Goal: Transaction & Acquisition: Obtain resource

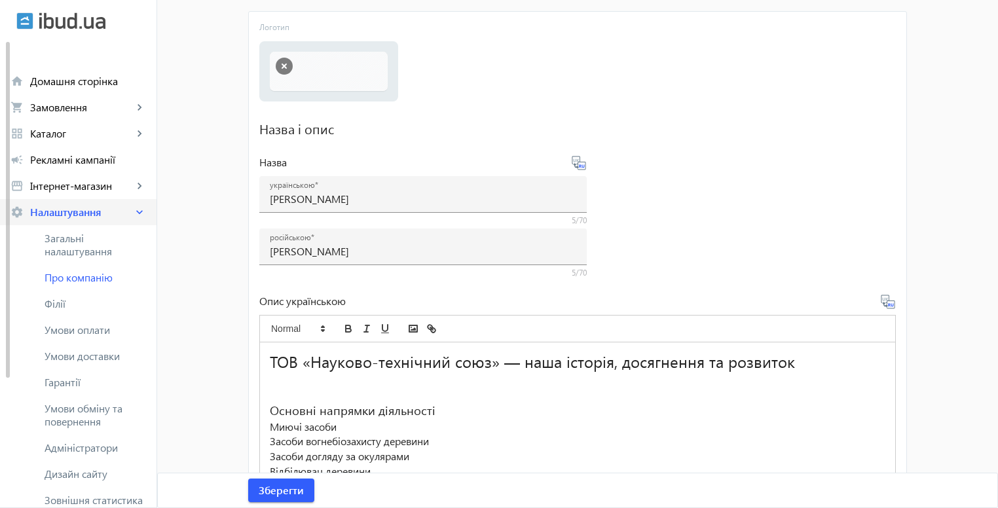
scroll to position [131, 0]
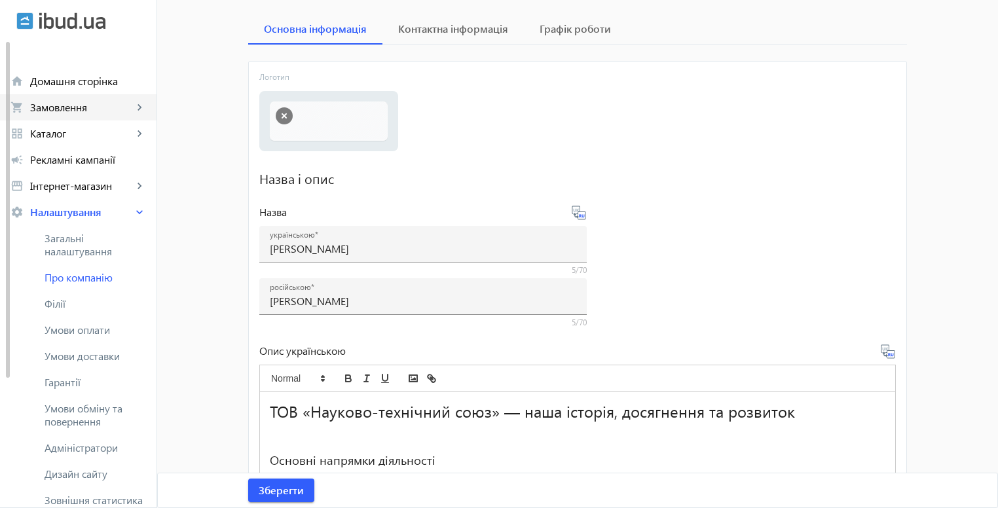
click at [79, 119] on link "shopping_cart Замовлення keyboard_arrow_right" at bounding box center [78, 107] width 157 height 26
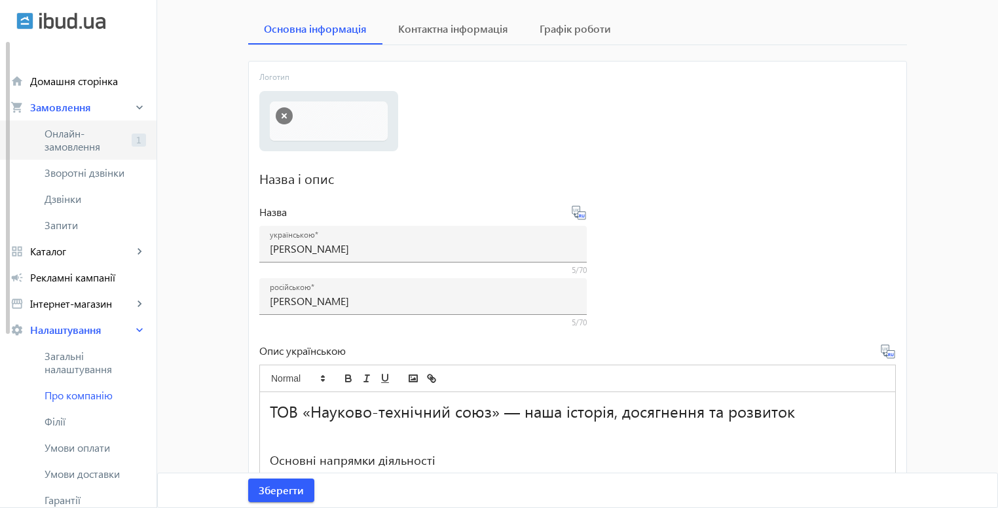
click at [105, 146] on span "Онлайн-замовлення" at bounding box center [86, 140] width 82 height 26
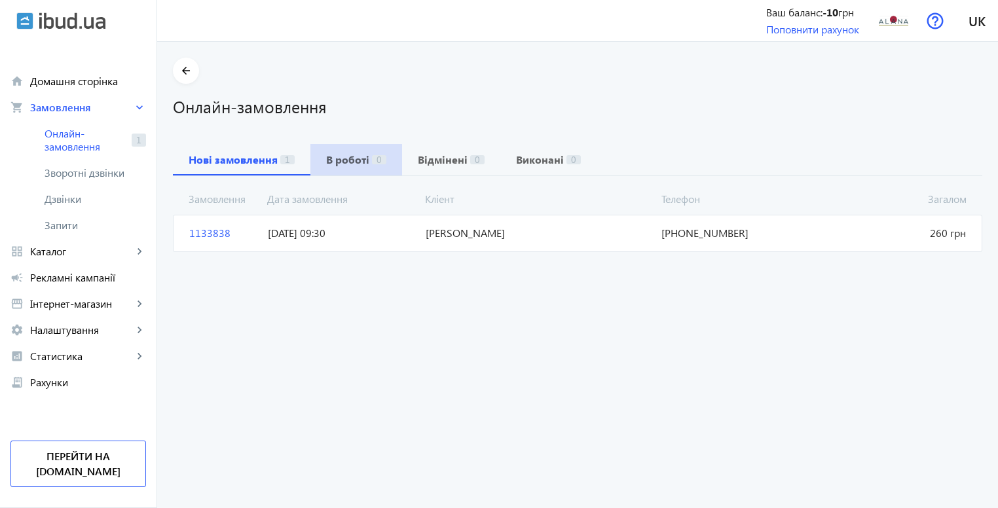
click at [327, 168] on span "В роботі 0" at bounding box center [356, 159] width 60 height 31
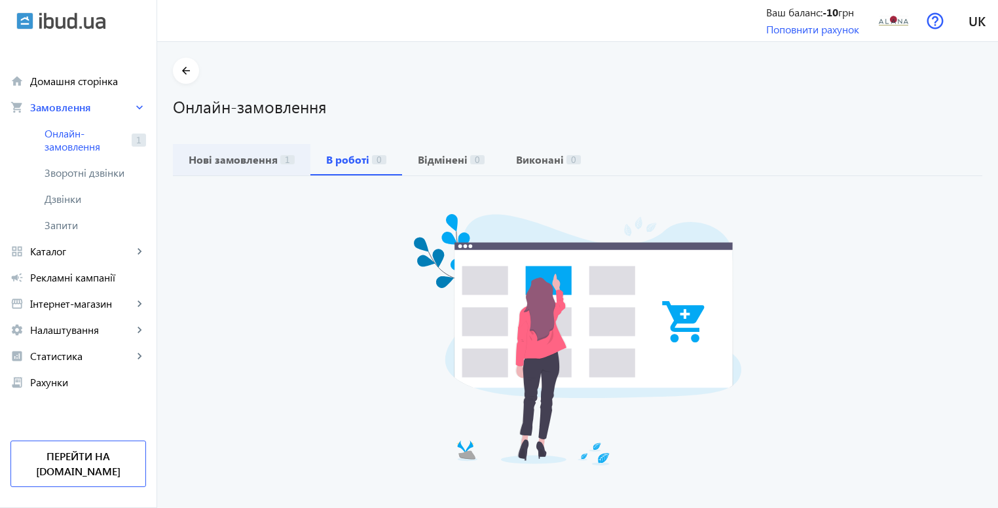
click at [264, 159] on b "Нові замовлення" at bounding box center [233, 160] width 89 height 10
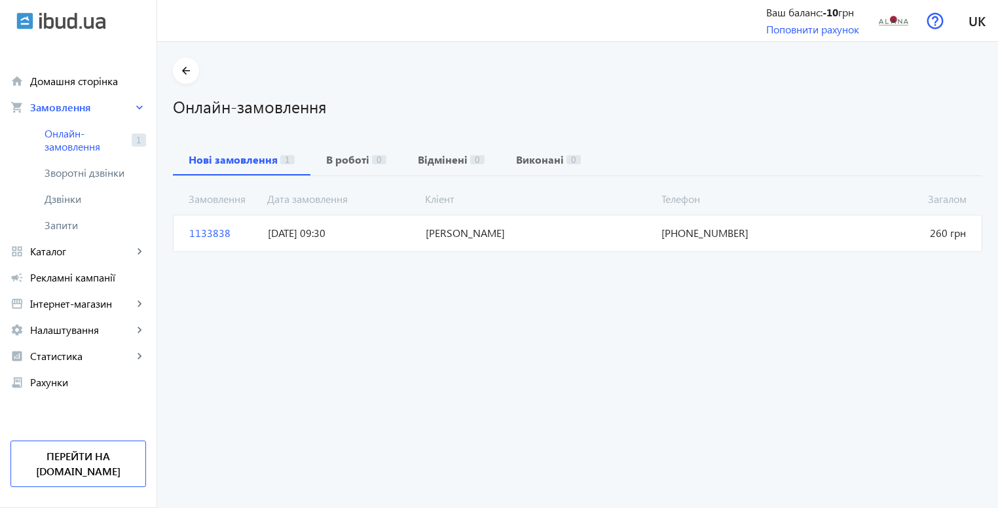
click at [612, 226] on span "Сердюков" at bounding box center [538, 233] width 236 height 14
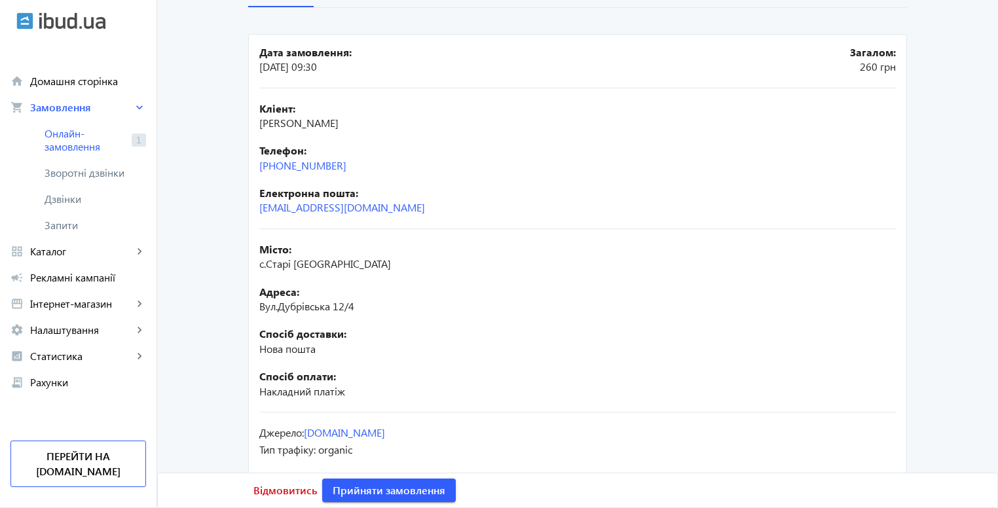
scroll to position [189, 0]
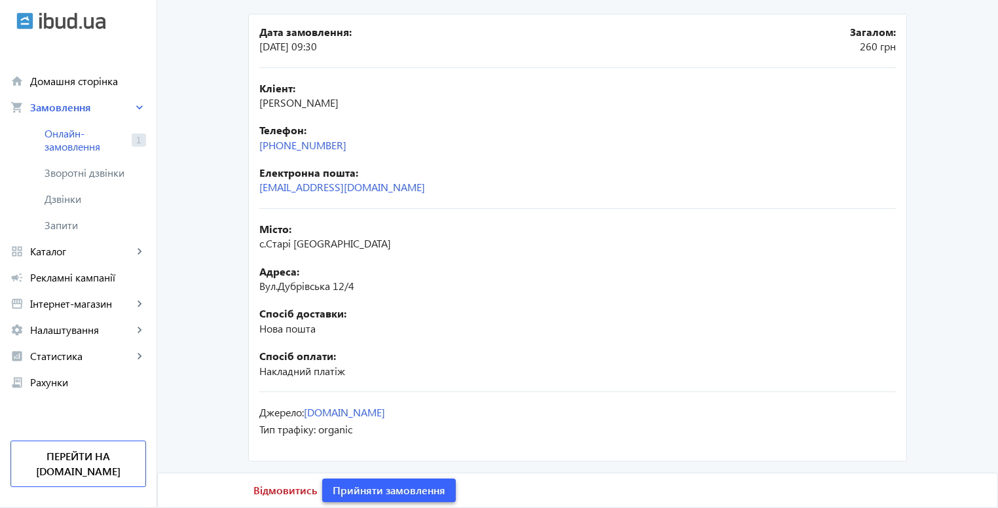
click at [419, 489] on span "Прийняти замовлення" at bounding box center [389, 490] width 113 height 14
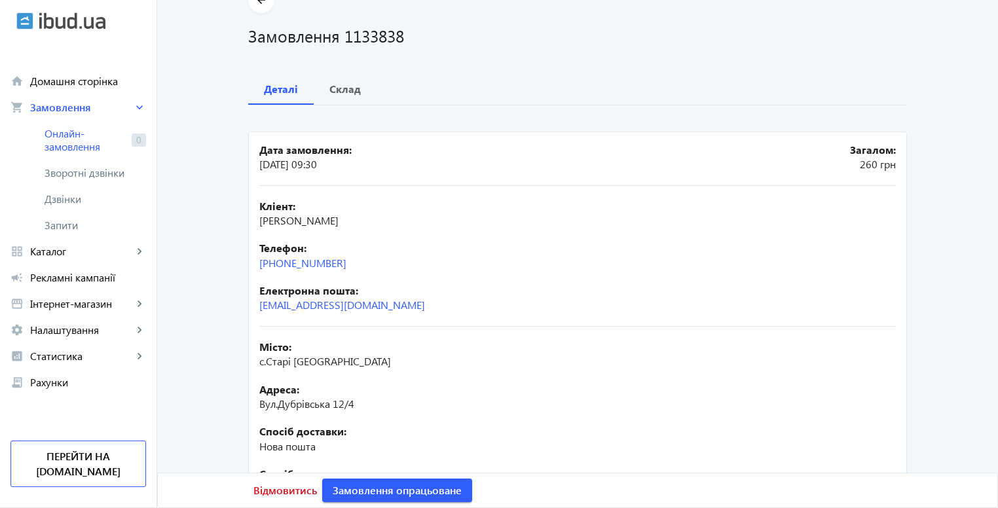
scroll to position [0, 0]
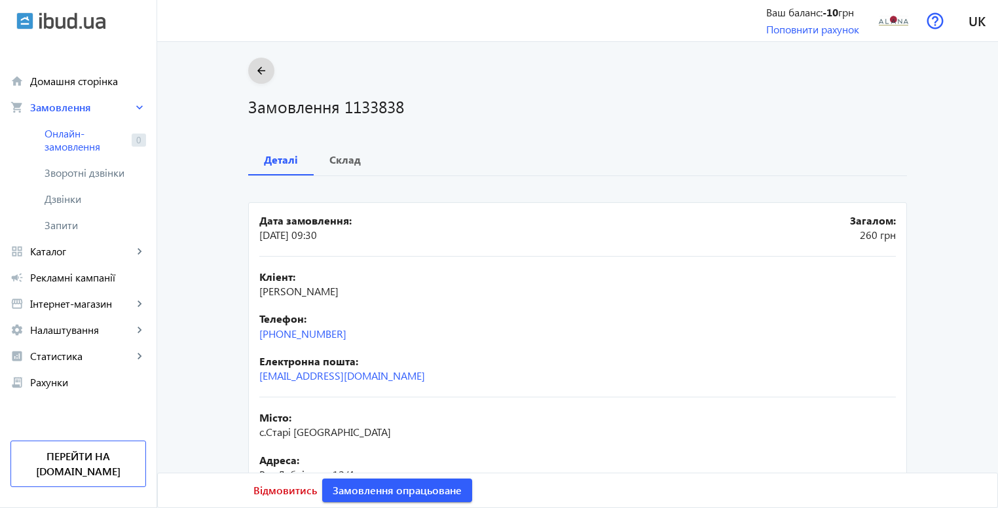
click at [259, 61] on span at bounding box center [261, 70] width 26 height 31
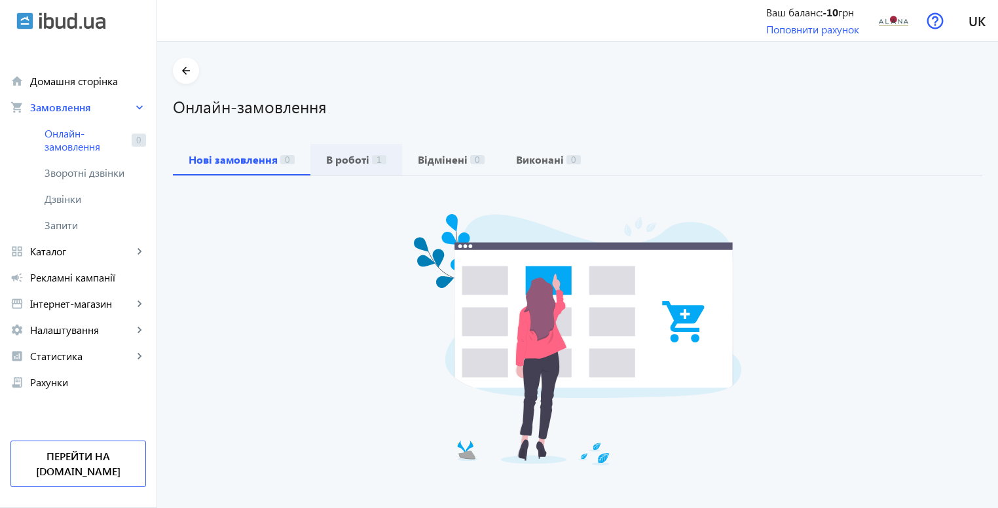
click at [348, 160] on b "В роботі" at bounding box center [347, 160] width 43 height 10
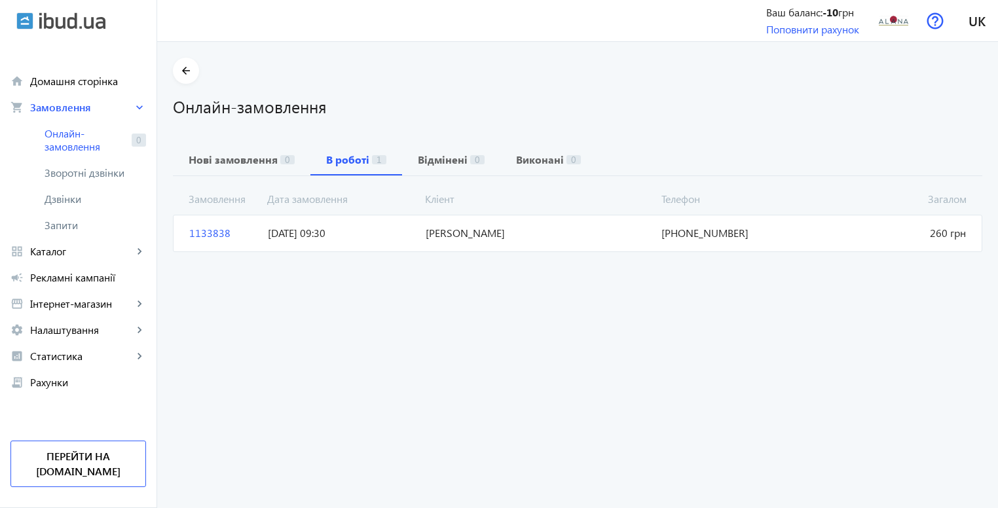
click at [397, 236] on span "01.09.2025 09:30" at bounding box center [341, 233] width 157 height 14
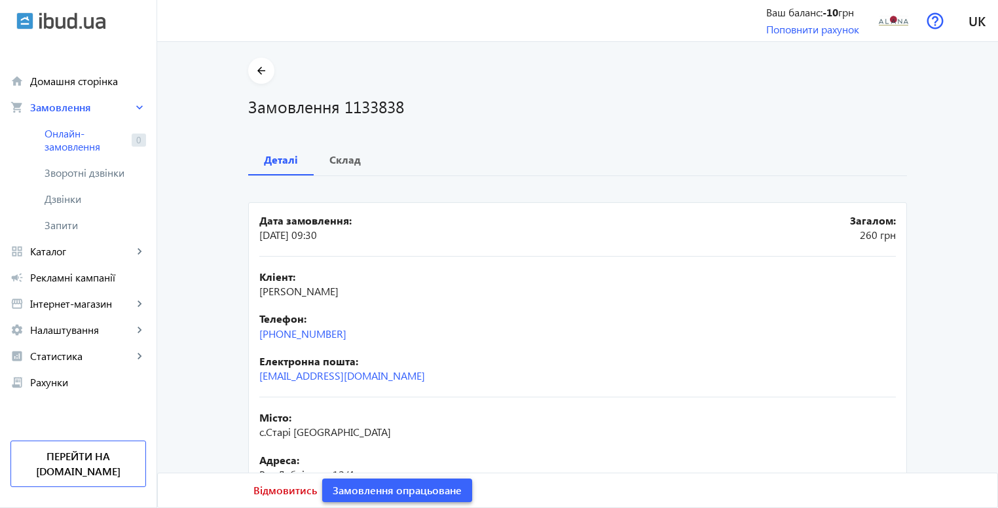
click at [357, 490] on span "Замовлення опрацьоване" at bounding box center [397, 490] width 129 height 14
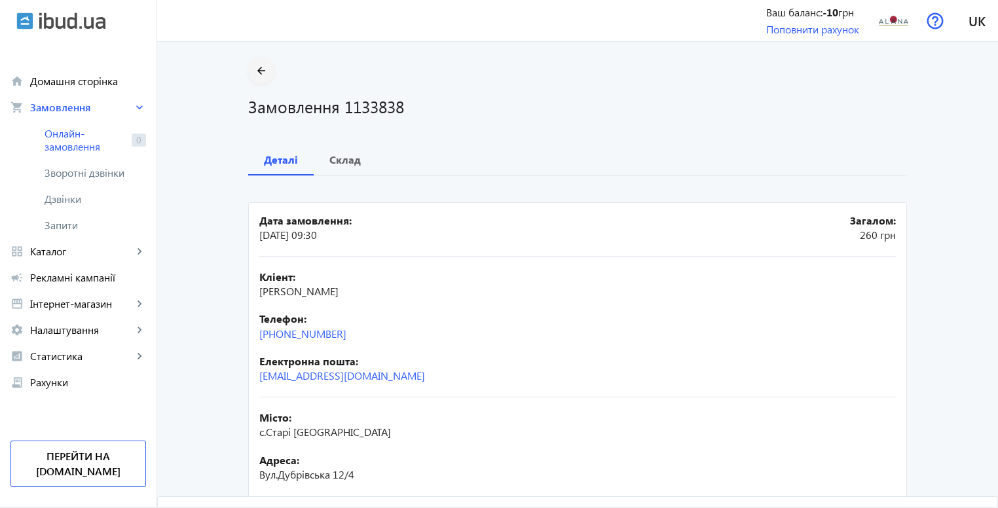
click at [270, 75] on span at bounding box center [261, 70] width 26 height 31
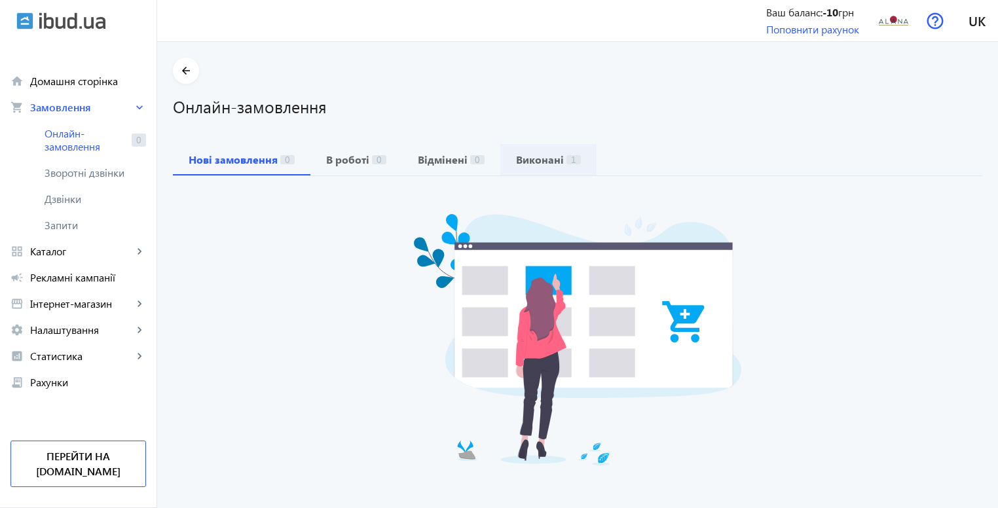
click at [516, 156] on b "Виконані" at bounding box center [540, 160] width 48 height 10
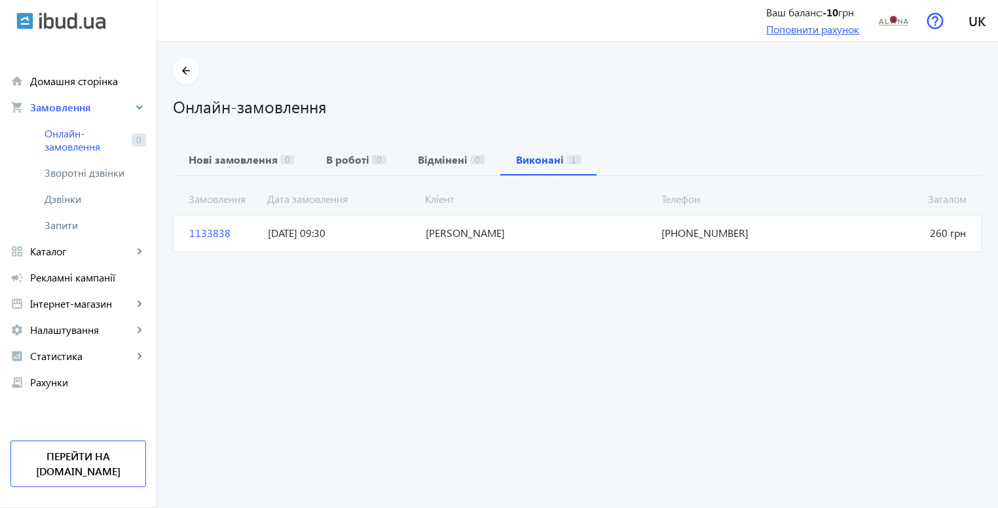
click at [807, 26] on link "Поповнити рахунок" at bounding box center [812, 29] width 93 height 14
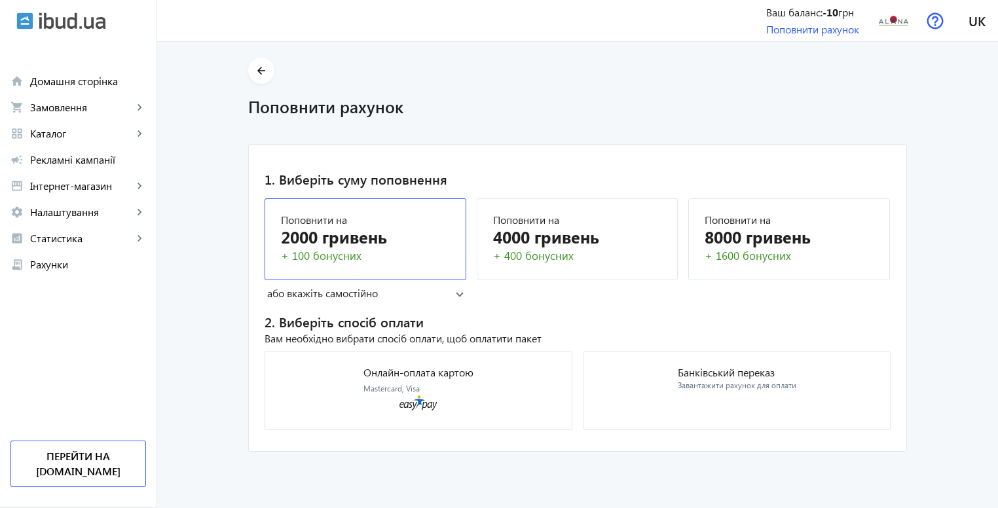
click at [422, 240] on div "2000 гривень" at bounding box center [365, 236] width 169 height 23
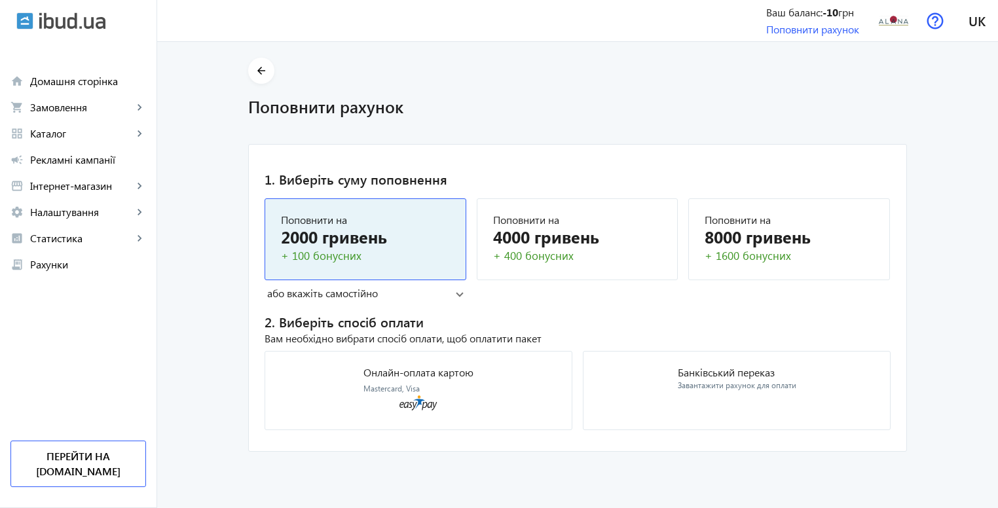
click at [457, 299] on mat-expansion-panel-header "або вкажіть самостійно" at bounding box center [366, 294] width 202 height 20
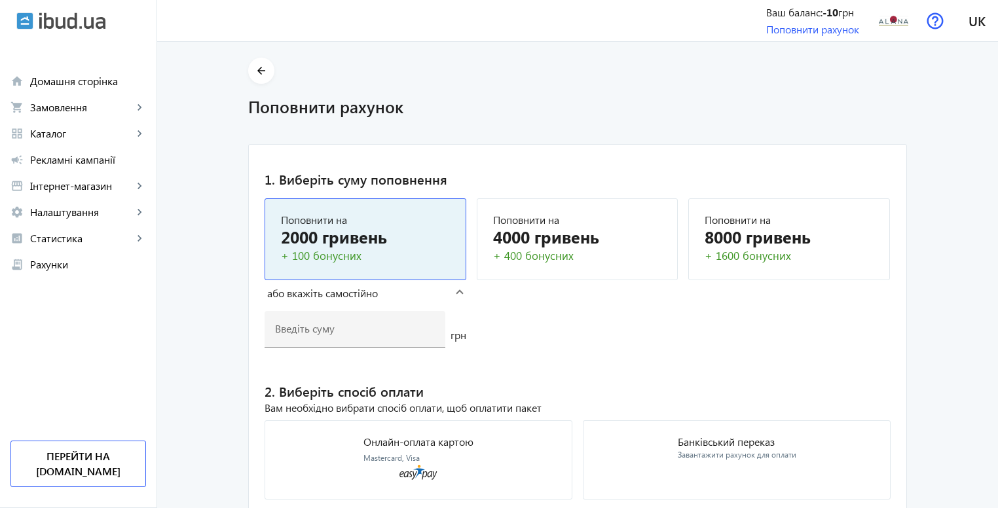
click at [450, 295] on mat-panel-title "або вкажіть самостійно" at bounding box center [361, 293] width 189 height 14
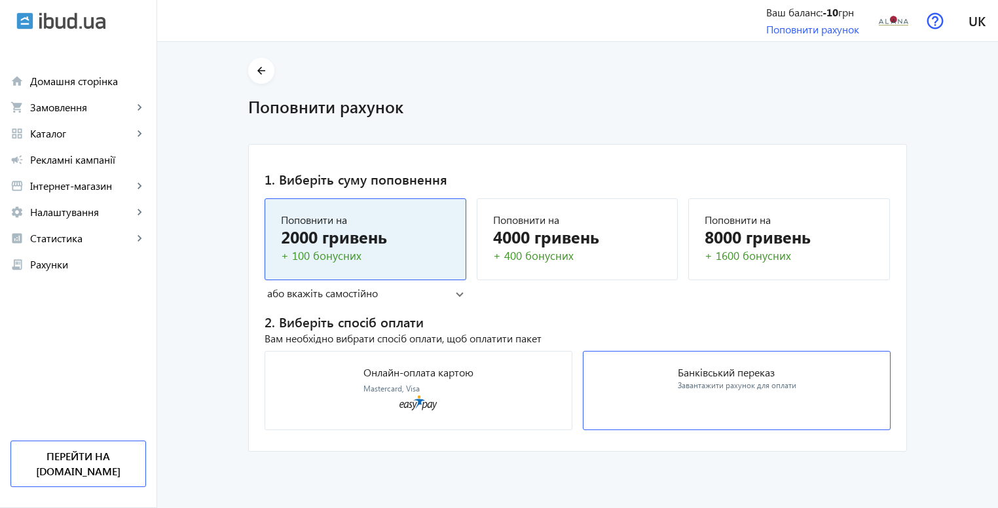
click at [599, 401] on mat-card "Банківський переказ Завантажити рахунок для оплати" at bounding box center [737, 390] width 308 height 79
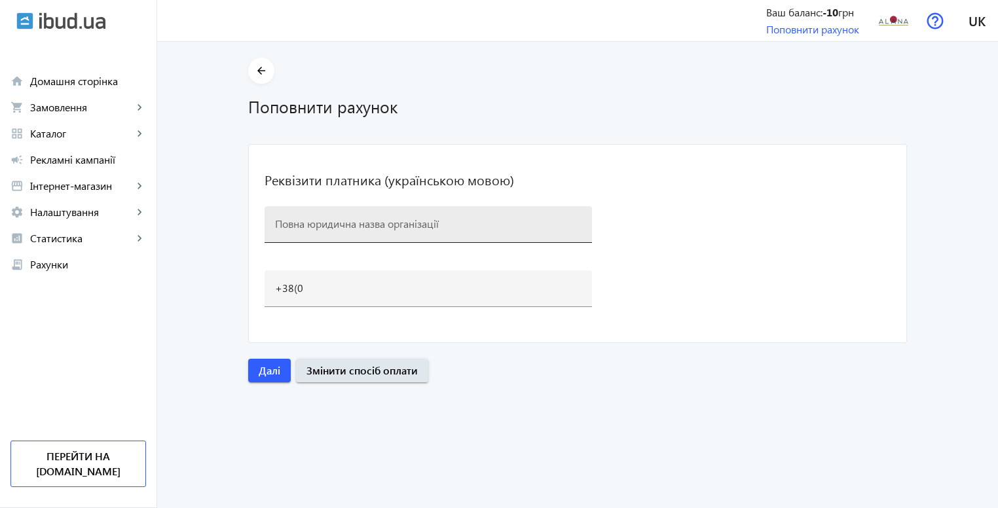
click at [346, 218] on input at bounding box center [428, 224] width 307 height 14
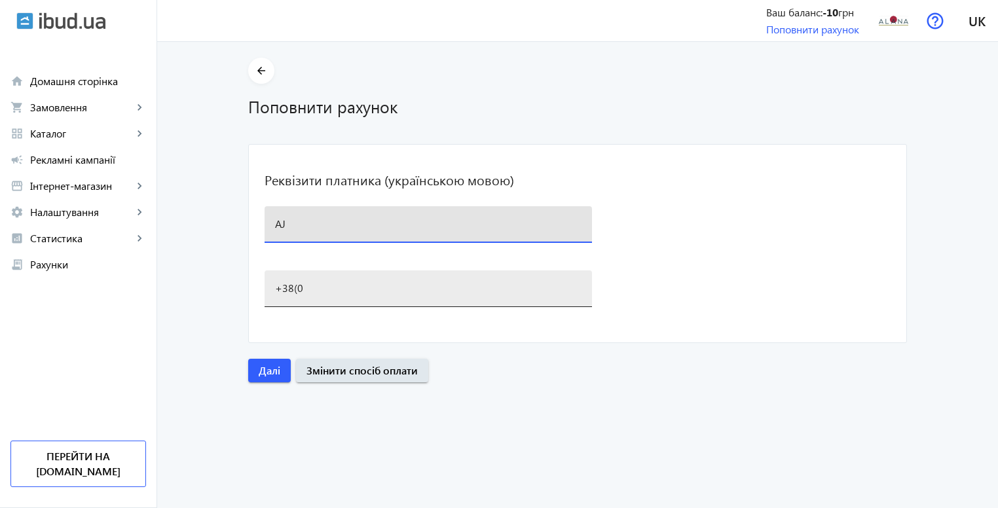
type input "A"
type input "ФОП Будяк Олександр Сергійович"
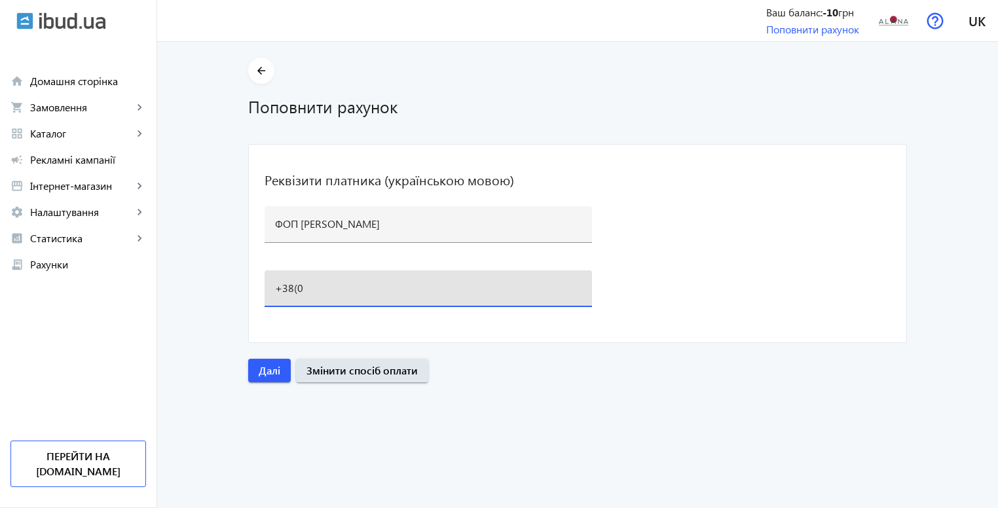
click at [383, 290] on input "+38(0" at bounding box center [428, 288] width 307 height 14
type input "+38(099)531-60-04"
click at [333, 310] on div at bounding box center [428, 313] width 327 height 12
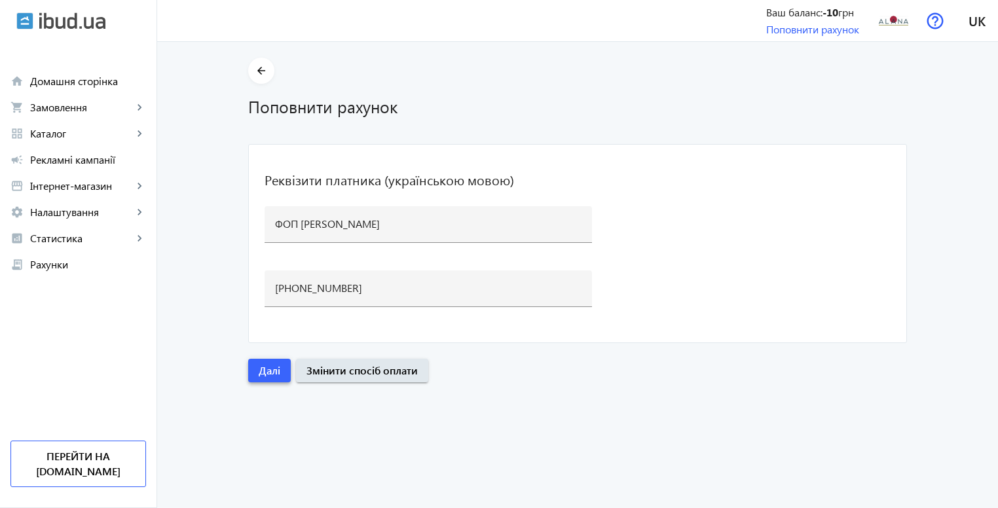
click at [286, 371] on span "button" at bounding box center [269, 370] width 43 height 31
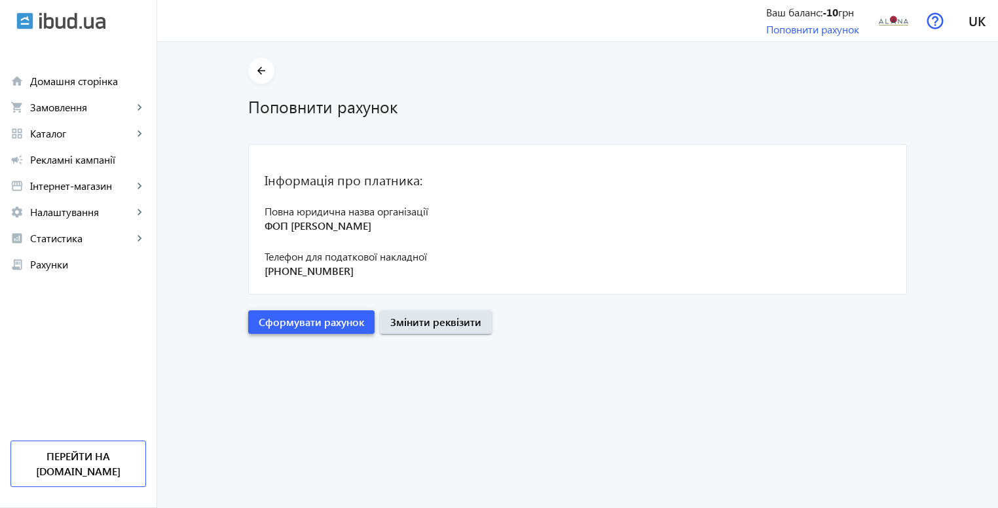
click at [348, 326] on span "Сформувати рахунок" at bounding box center [311, 322] width 105 height 14
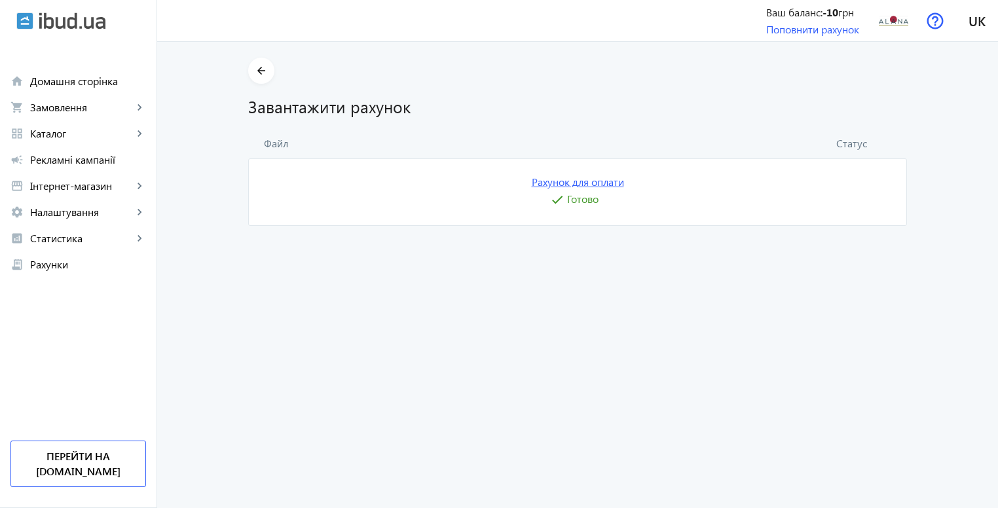
click at [569, 183] on link "Рахунок для оплати" at bounding box center [578, 182] width 92 height 14
click at [582, 202] on span "Готово" at bounding box center [582, 199] width 31 height 14
click at [587, 198] on span "Готово" at bounding box center [582, 199] width 31 height 14
click at [540, 202] on mat-card "Рахунок для оплати check Готово" at bounding box center [577, 192] width 659 height 67
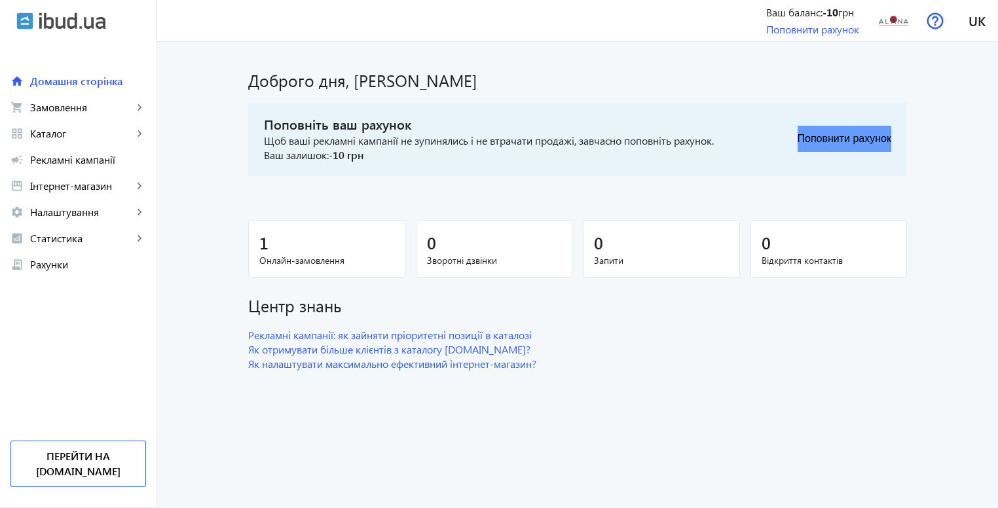
click at [835, 132] on button "Поповнити рахунок" at bounding box center [845, 139] width 94 height 26
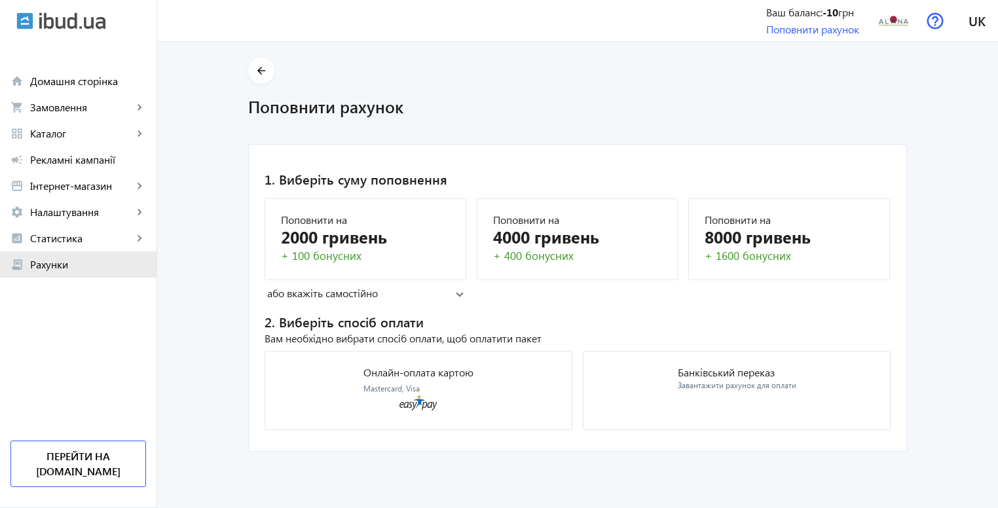
click at [107, 257] on link "receipt_long Рахунки" at bounding box center [78, 265] width 157 height 26
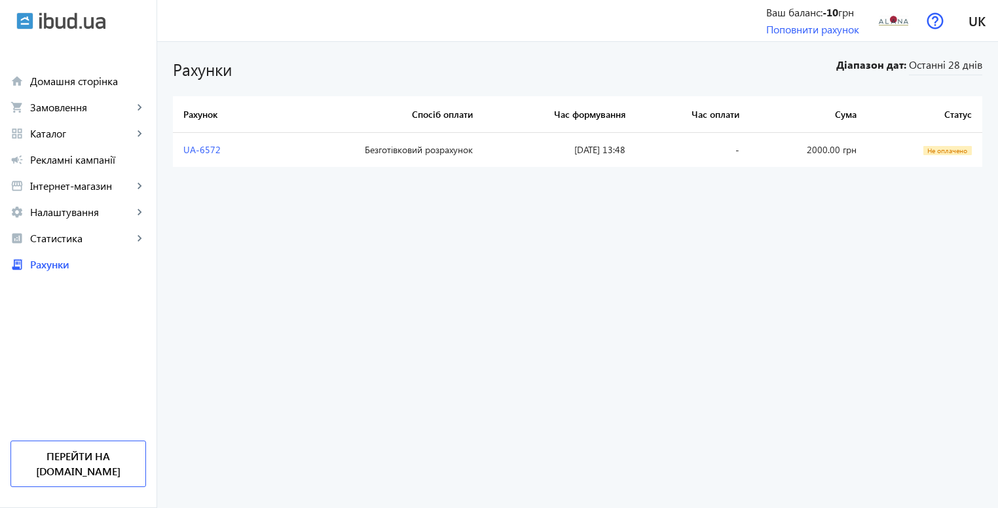
click at [712, 132] on th "Час оплати" at bounding box center [693, 114] width 114 height 37
click at [193, 152] on link "UA-6572" at bounding box center [201, 149] width 37 height 12
click at [815, 144] on td "2000.00 грн" at bounding box center [808, 150] width 117 height 34
click at [815, 145] on td "2000.00 грн" at bounding box center [808, 150] width 117 height 34
click at [599, 139] on td "[DATE] 13:48" at bounding box center [559, 150] width 153 height 34
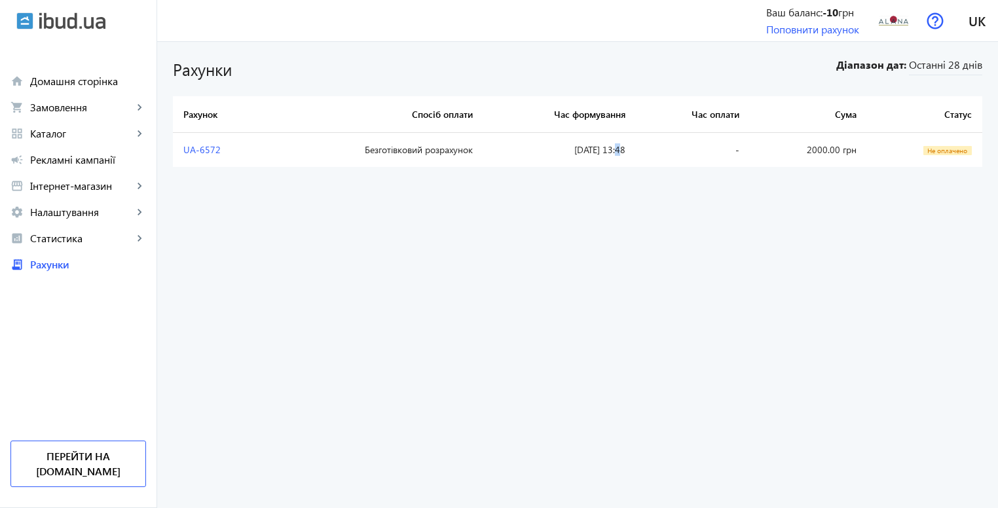
click at [599, 139] on td "[DATE] 13:48" at bounding box center [559, 150] width 153 height 34
drag, startPoint x: 551, startPoint y: 145, endPoint x: 688, endPoint y: 151, distance: 137.0
click at [692, 151] on tr "UA-6572 Безготівковий розрахунок 09.09.2025 13:48 - 2000.00 грн Не оплачено" at bounding box center [578, 150] width 810 height 34
click at [430, 154] on td "Безготівковий розрахунок" at bounding box center [376, 150] width 214 height 34
click at [429, 153] on td "Безготівковий розрахунок" at bounding box center [376, 150] width 214 height 34
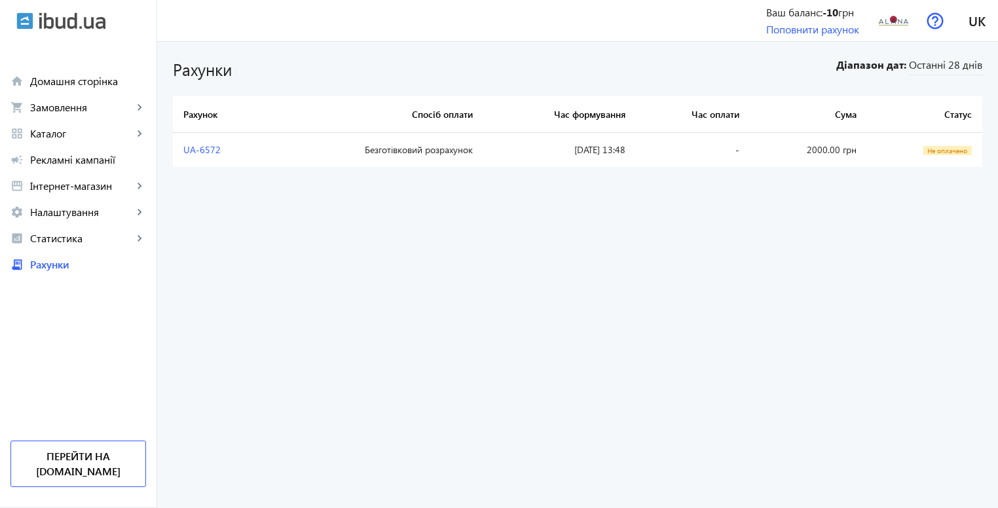
click at [709, 153] on td "-" at bounding box center [693, 150] width 114 height 34
click at [710, 153] on td "-" at bounding box center [693, 150] width 114 height 34
click at [704, 177] on bills-list "Рахунки Діапазон дат: Останні 28 днів Рахунок Спосіб оплати Час формування Час …" at bounding box center [577, 275] width 841 height 466
drag, startPoint x: 110, startPoint y: 126, endPoint x: 115, endPoint y: 140, distance: 14.1
click at [115, 140] on span "Каталог" at bounding box center [81, 133] width 103 height 13
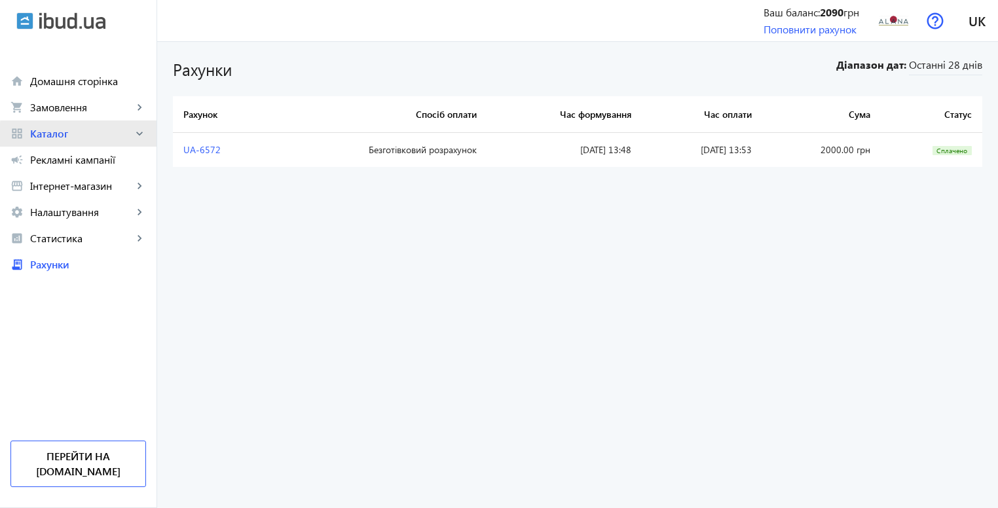
click at [115, 140] on span "Каталог" at bounding box center [81, 133] width 103 height 13
click at [115, 143] on link "grid_view Каталог keyboard_arrow_right" at bounding box center [78, 134] width 157 height 26
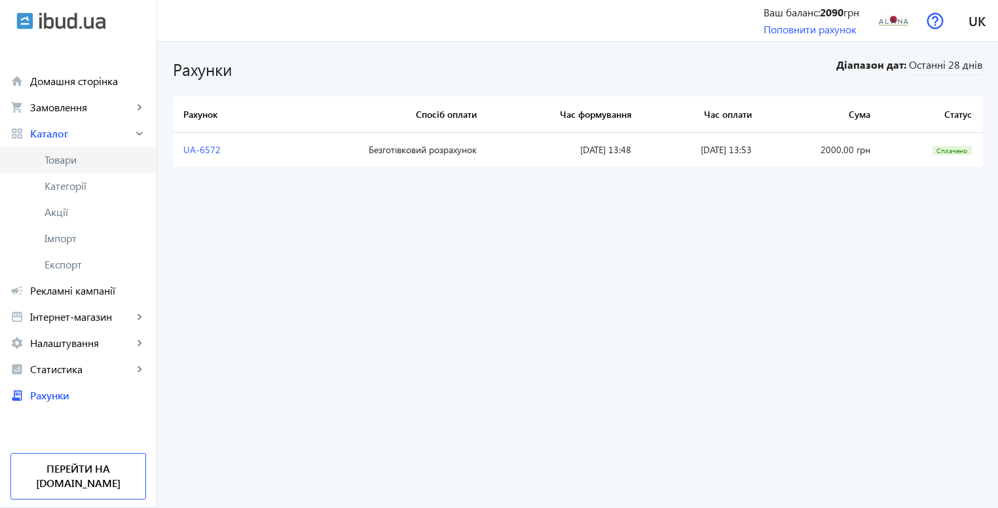
click at [101, 166] on span "Товари" at bounding box center [96, 159] width 102 height 13
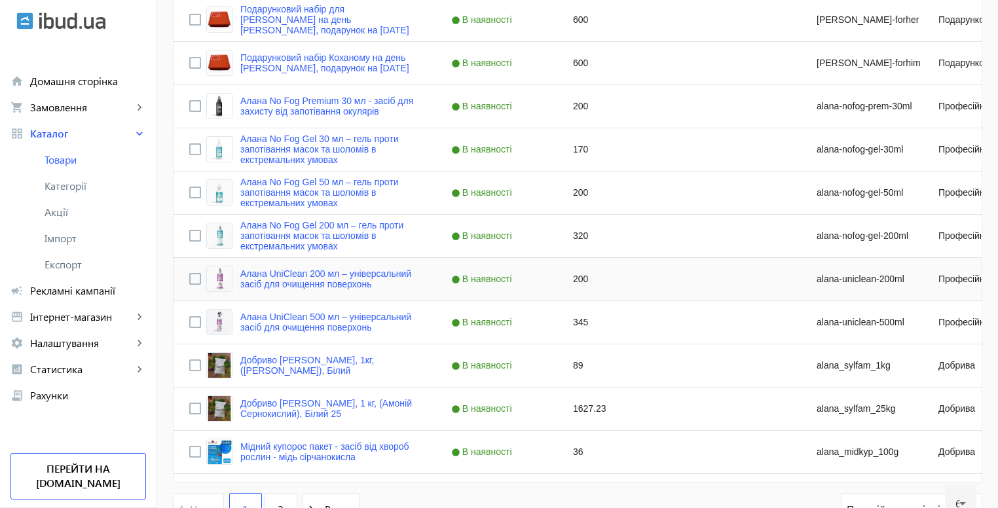
scroll to position [2551, 0]
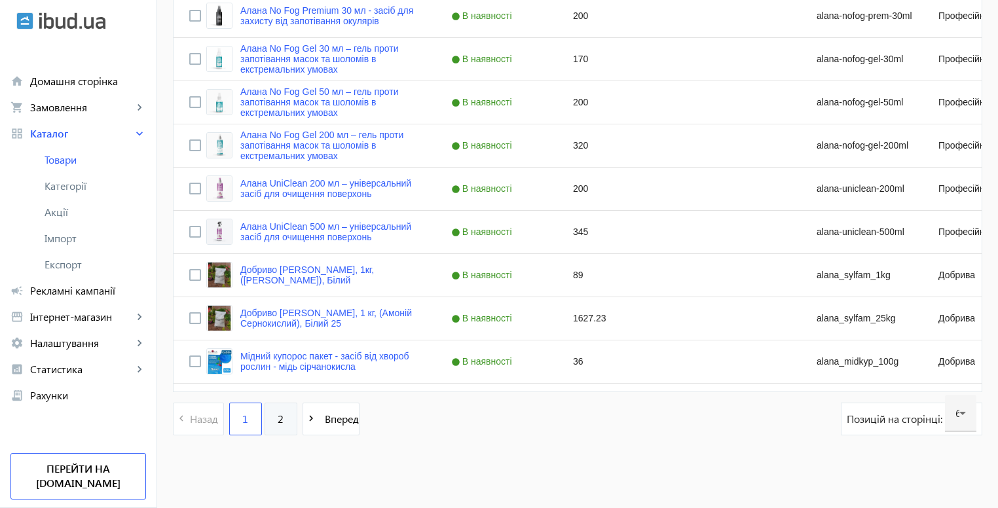
click at [278, 422] on span "2" at bounding box center [281, 419] width 6 height 14
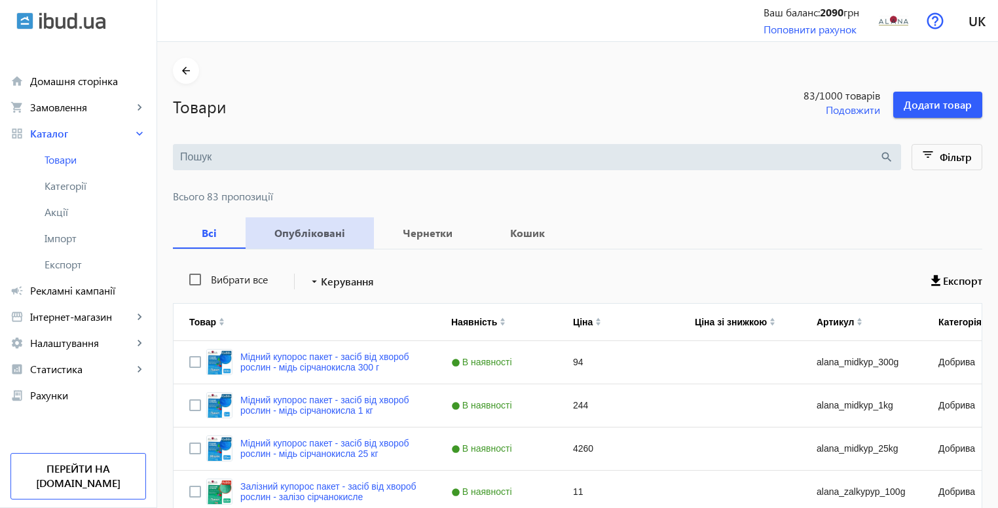
click at [325, 236] on b "Опубліковані" at bounding box center [309, 233] width 97 height 10
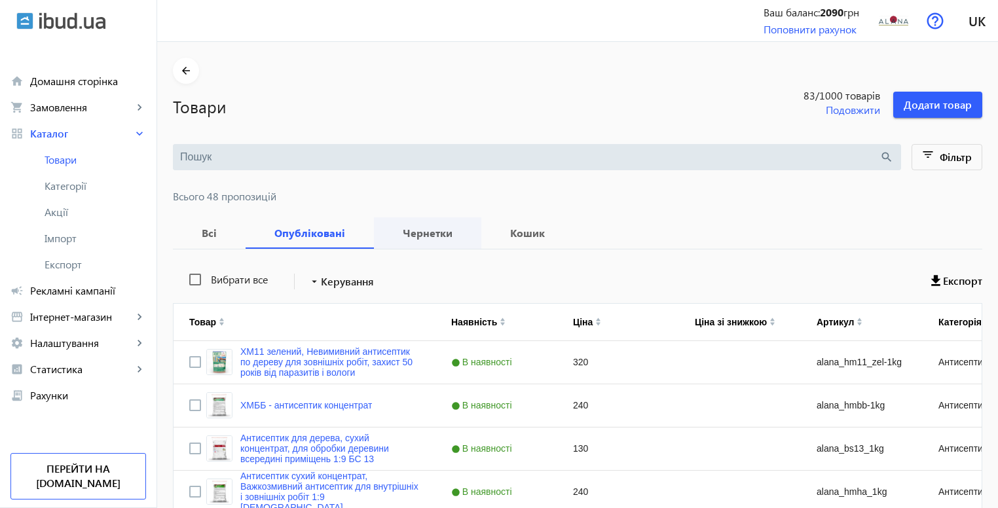
click at [400, 222] on span "Чернетки" at bounding box center [428, 232] width 76 height 31
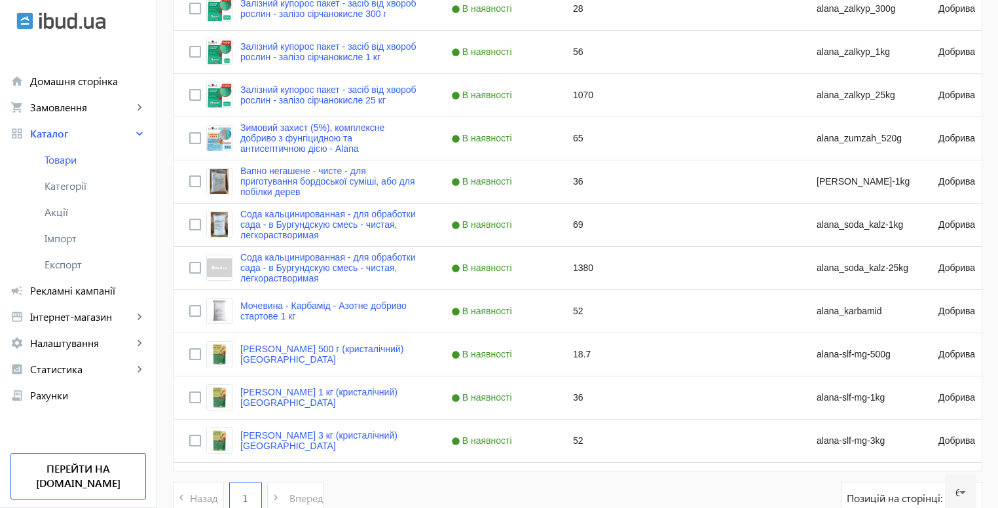
scroll to position [1470, 0]
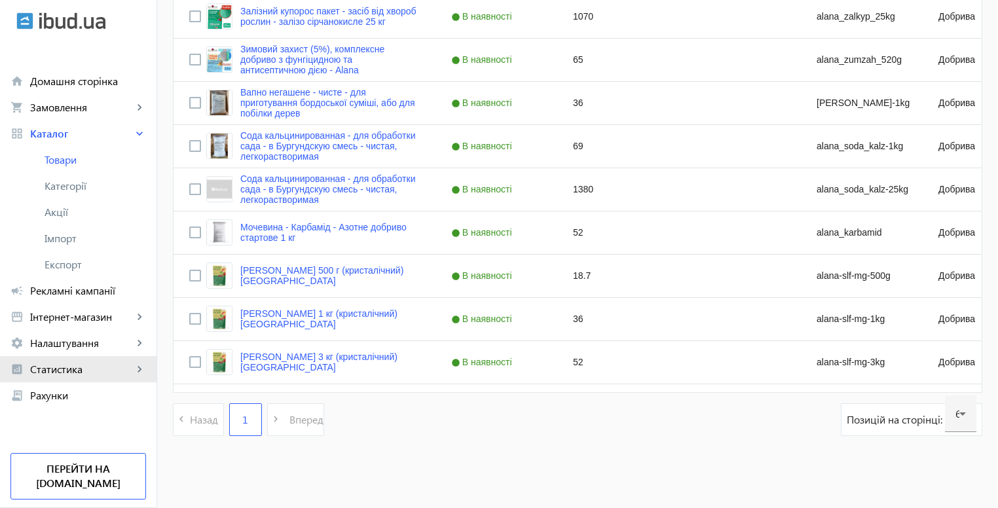
click at [87, 365] on span "Статистика" at bounding box center [81, 369] width 103 height 13
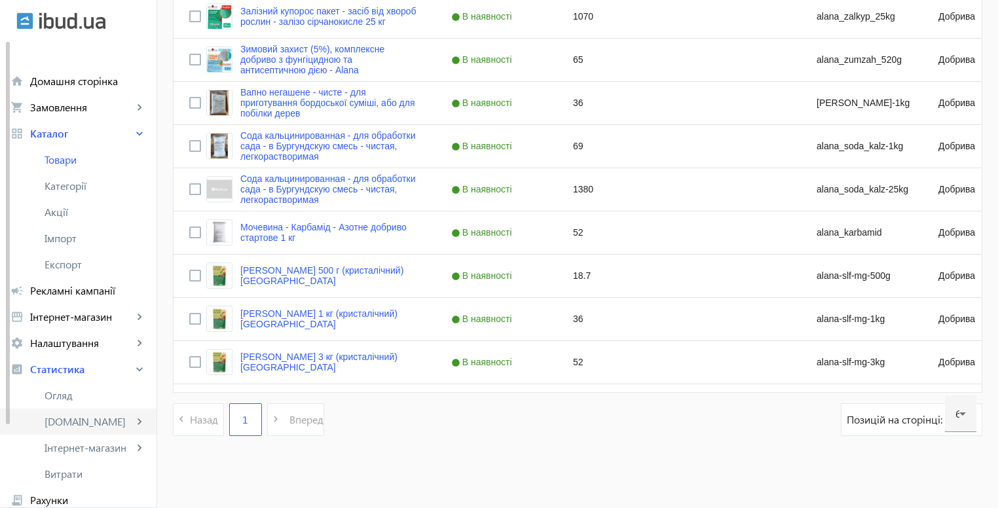
click at [102, 416] on span "[DOMAIN_NAME]" at bounding box center [89, 421] width 88 height 13
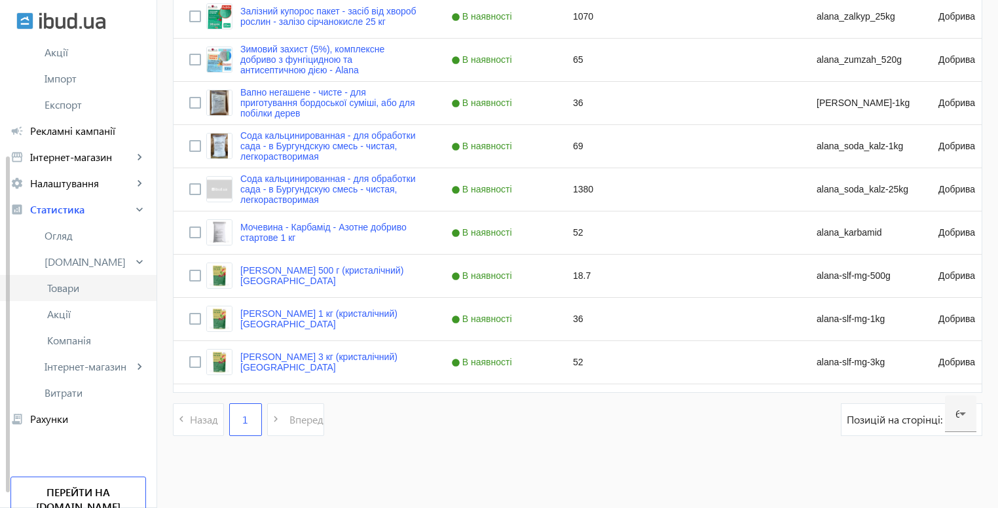
click at [89, 291] on span "Товари" at bounding box center [96, 288] width 99 height 13
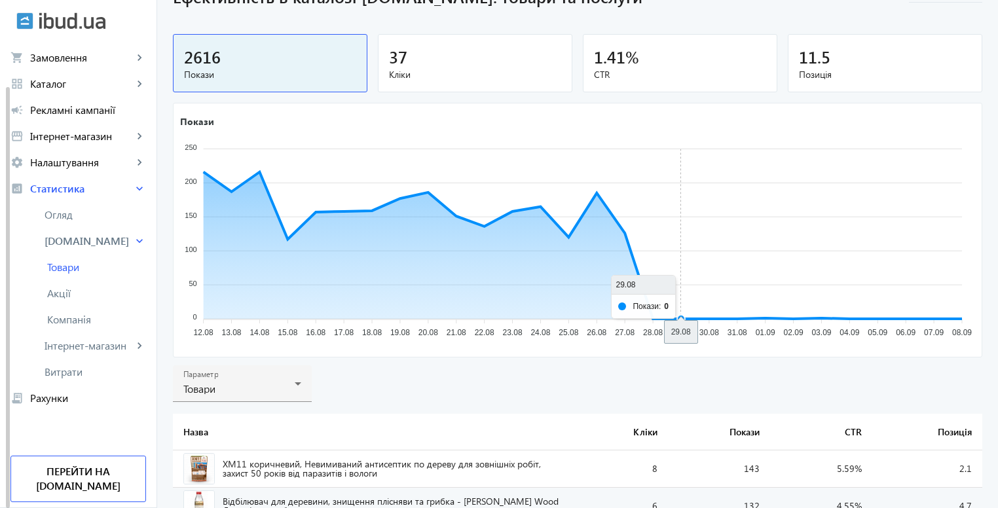
scroll to position [77, 0]
